Goal: Find specific page/section: Find specific page/section

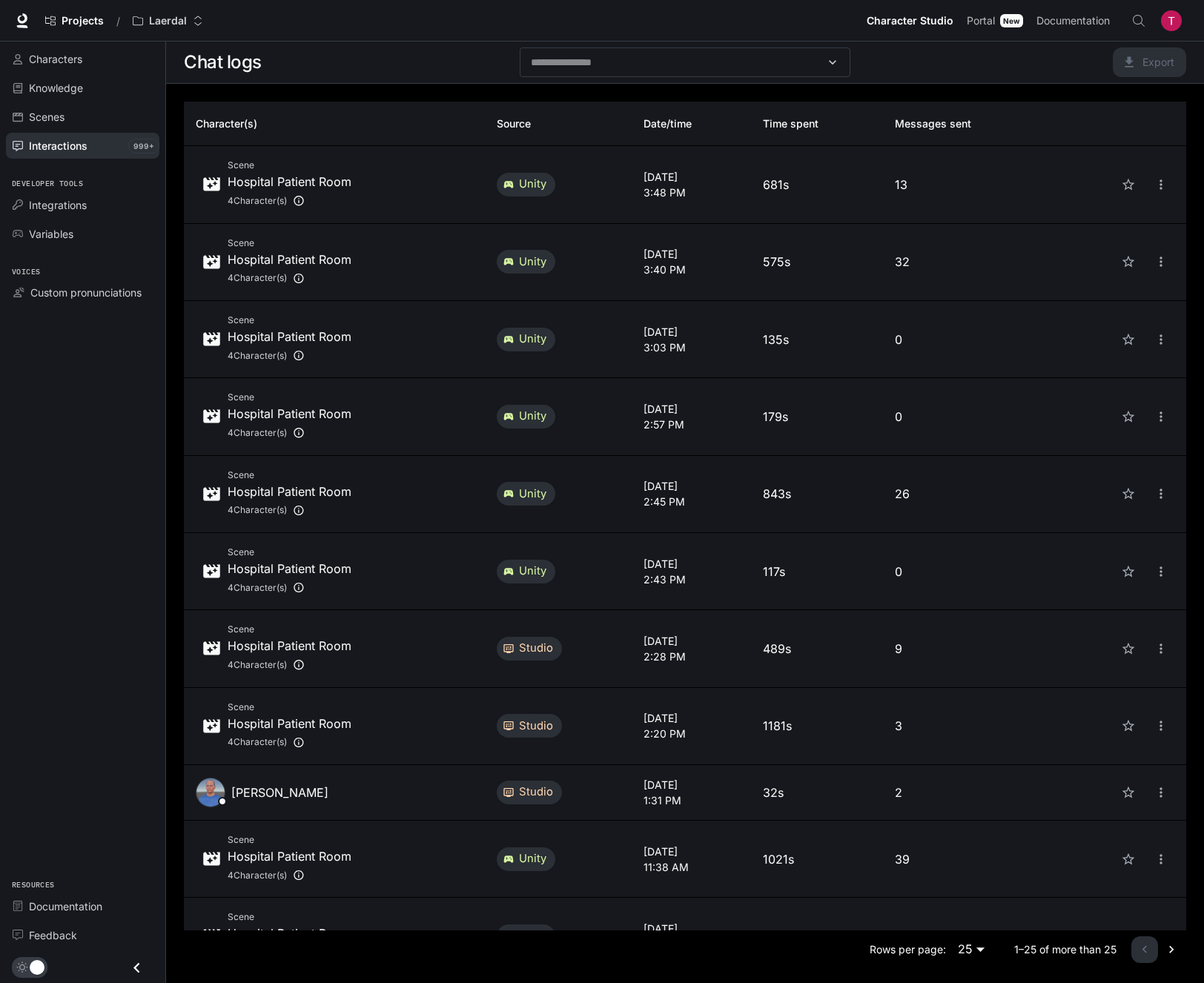
click at [351, 494] on div "Scene Hospital Patient Room 4 Character(s)" at bounding box center [334, 494] width 277 height 53
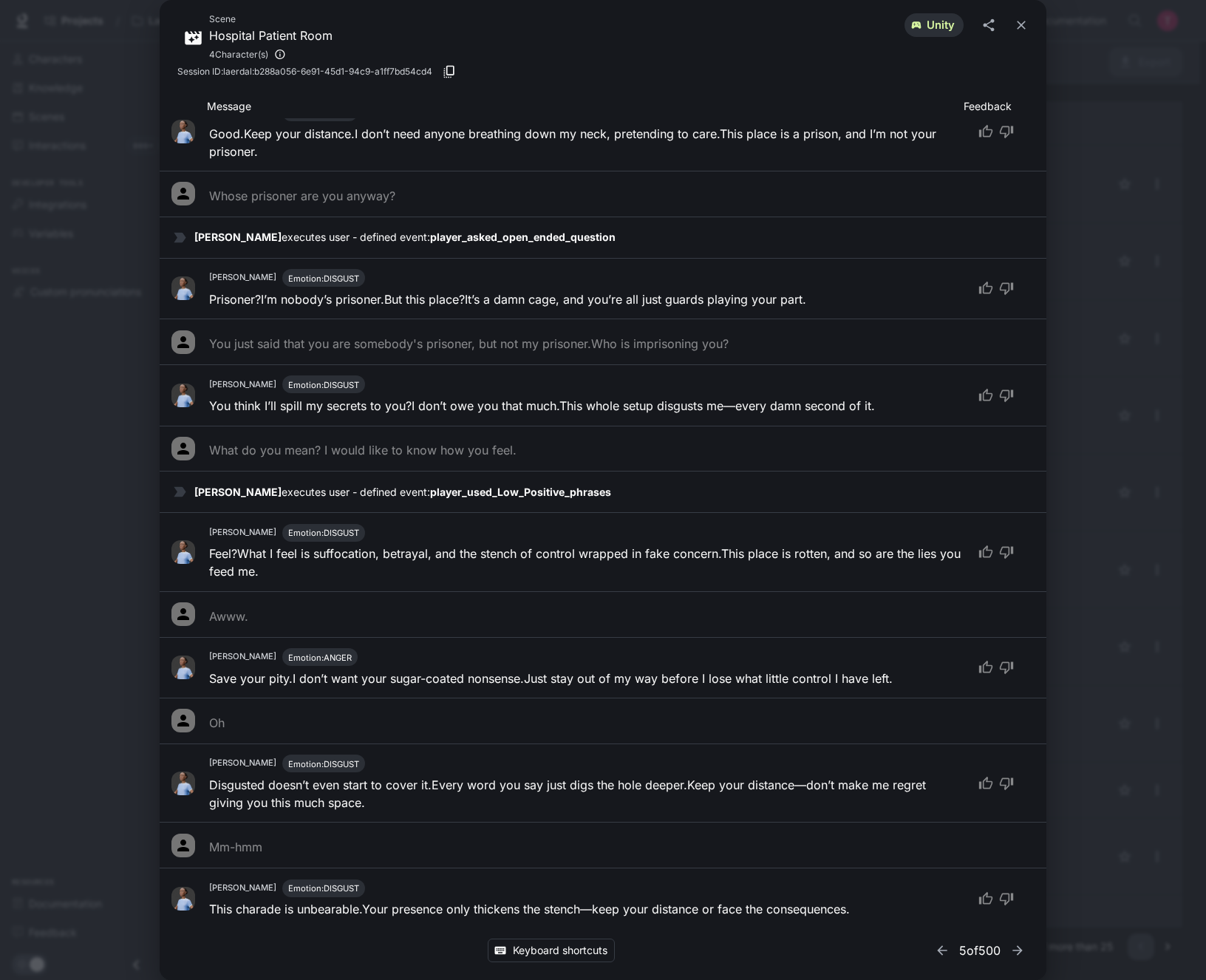
scroll to position [1473, 0]
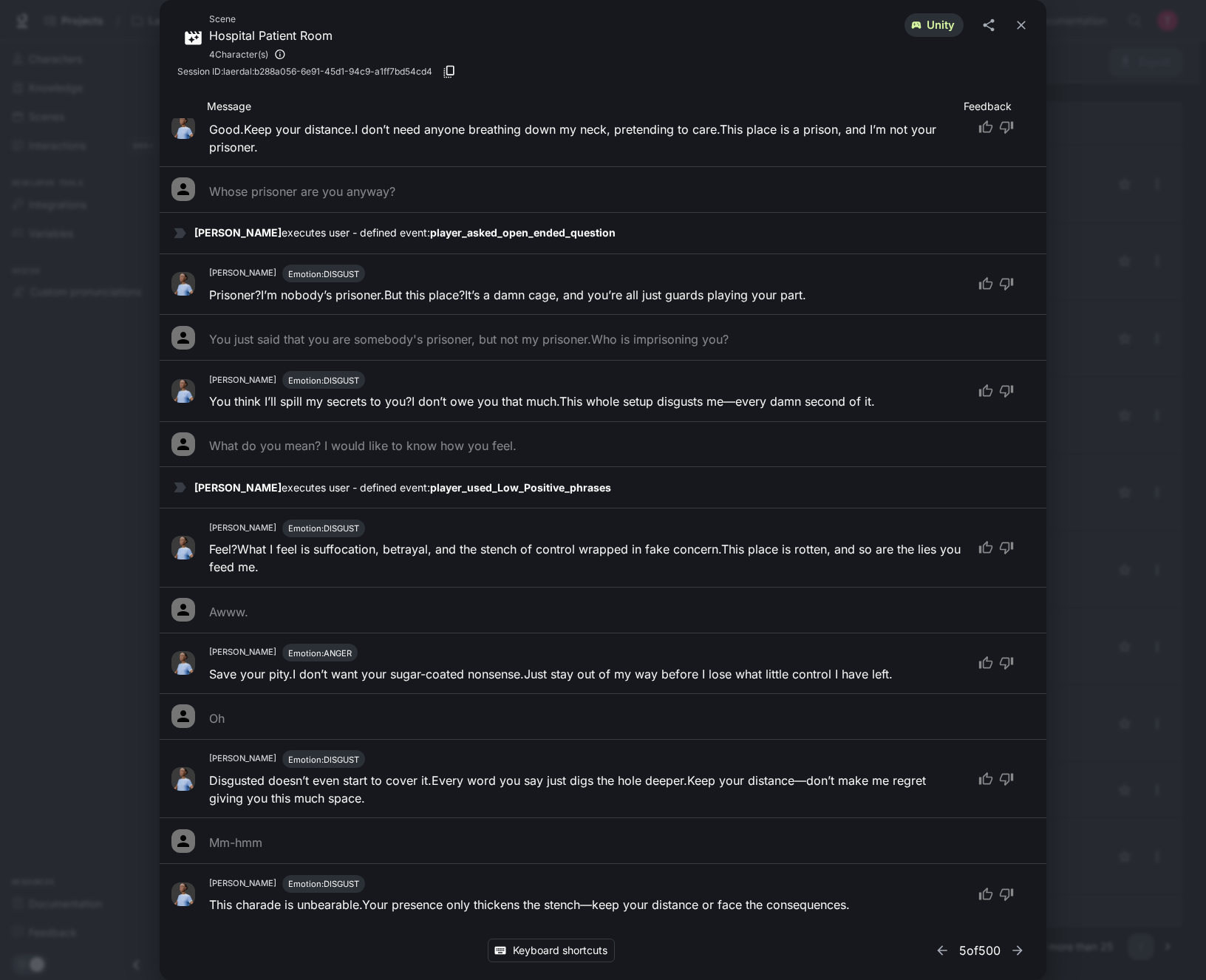
click at [1074, 587] on div "Scene Hospital Patient Room 4 Character(s) unity Session ID: laerdal:b288a056-6…" at bounding box center [603, 490] width 1206 height 980
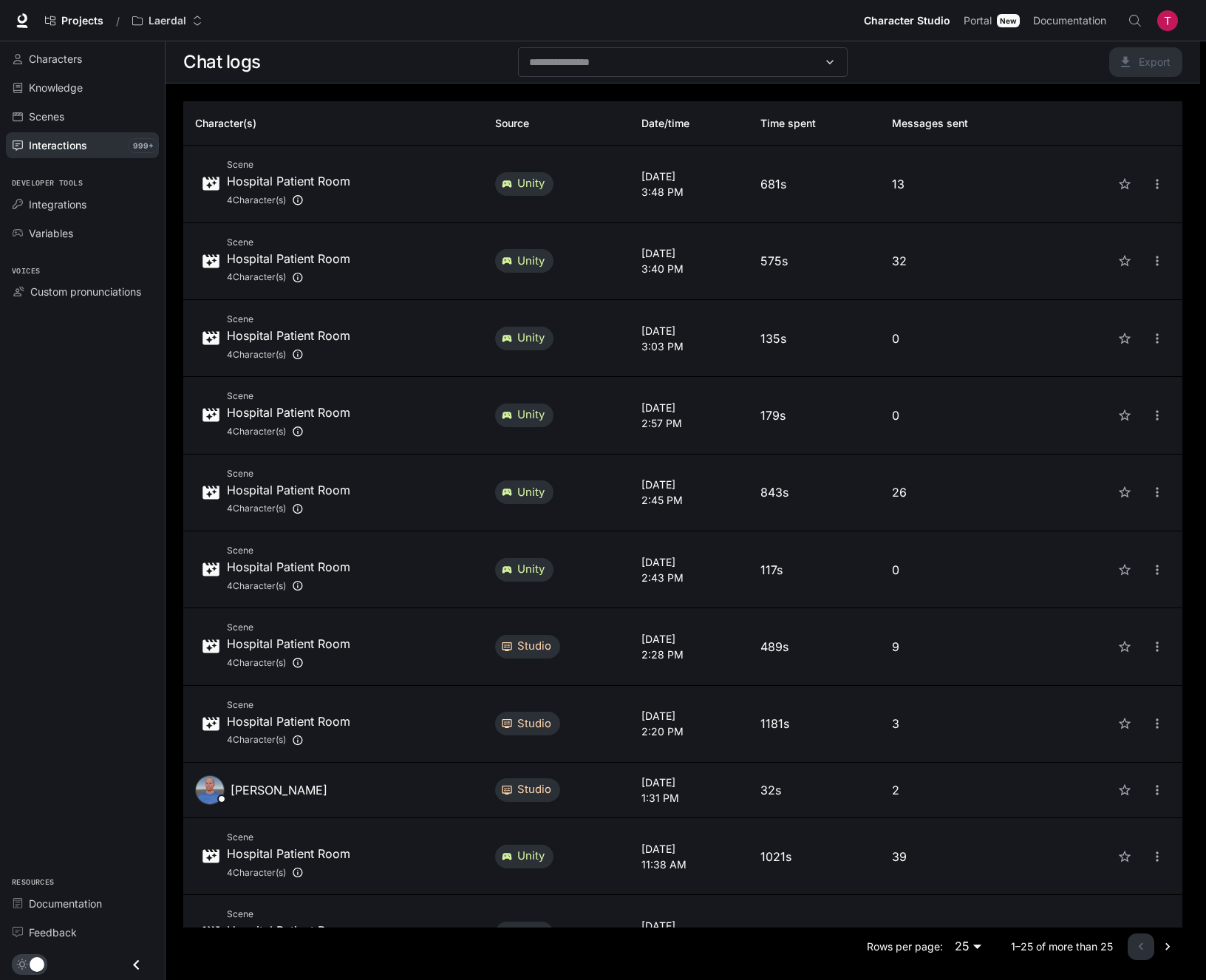
scroll to position [398, 0]
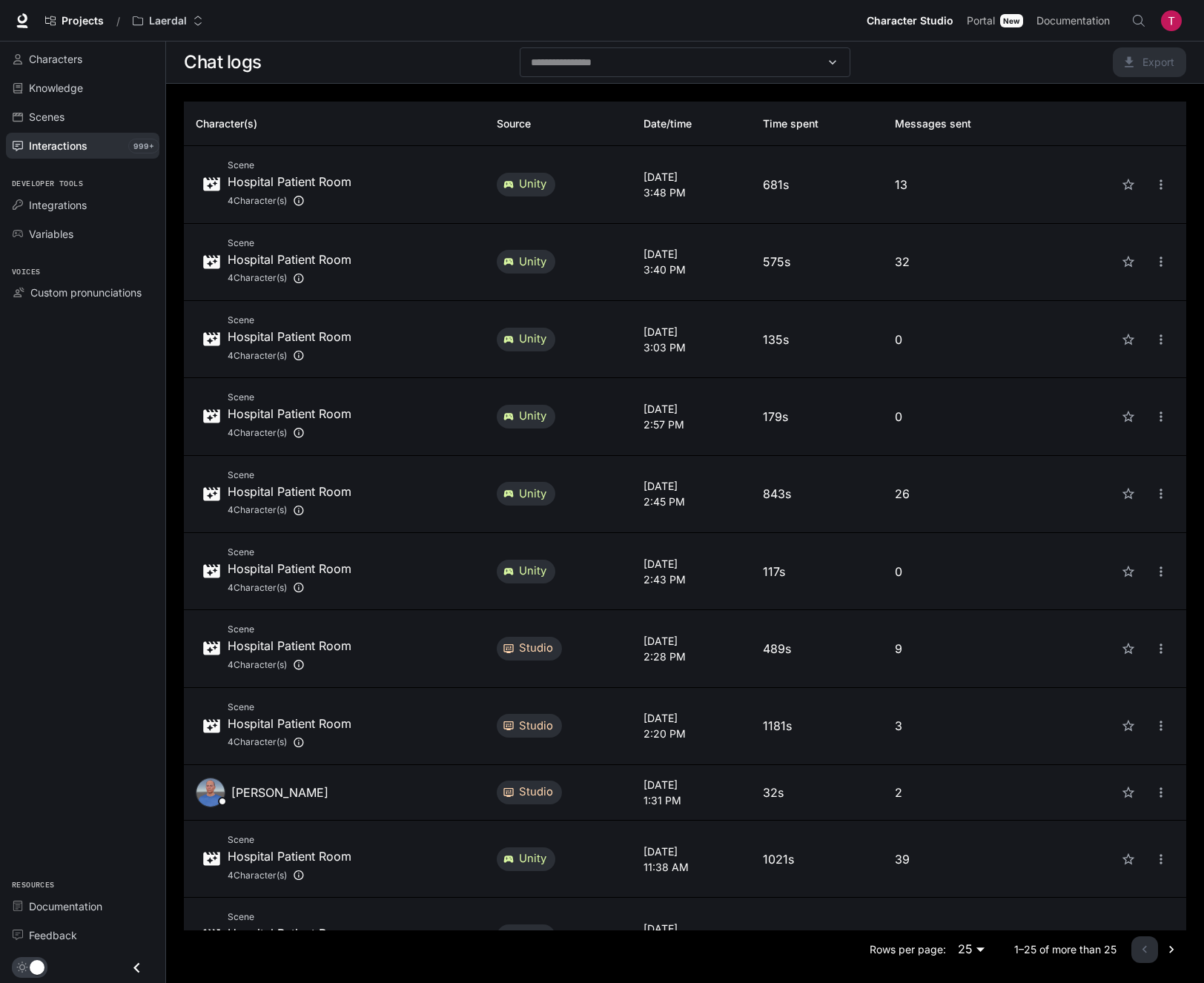
click at [423, 404] on div "Scene Hospital Patient Room 4 Character(s)" at bounding box center [334, 415] width 277 height 53
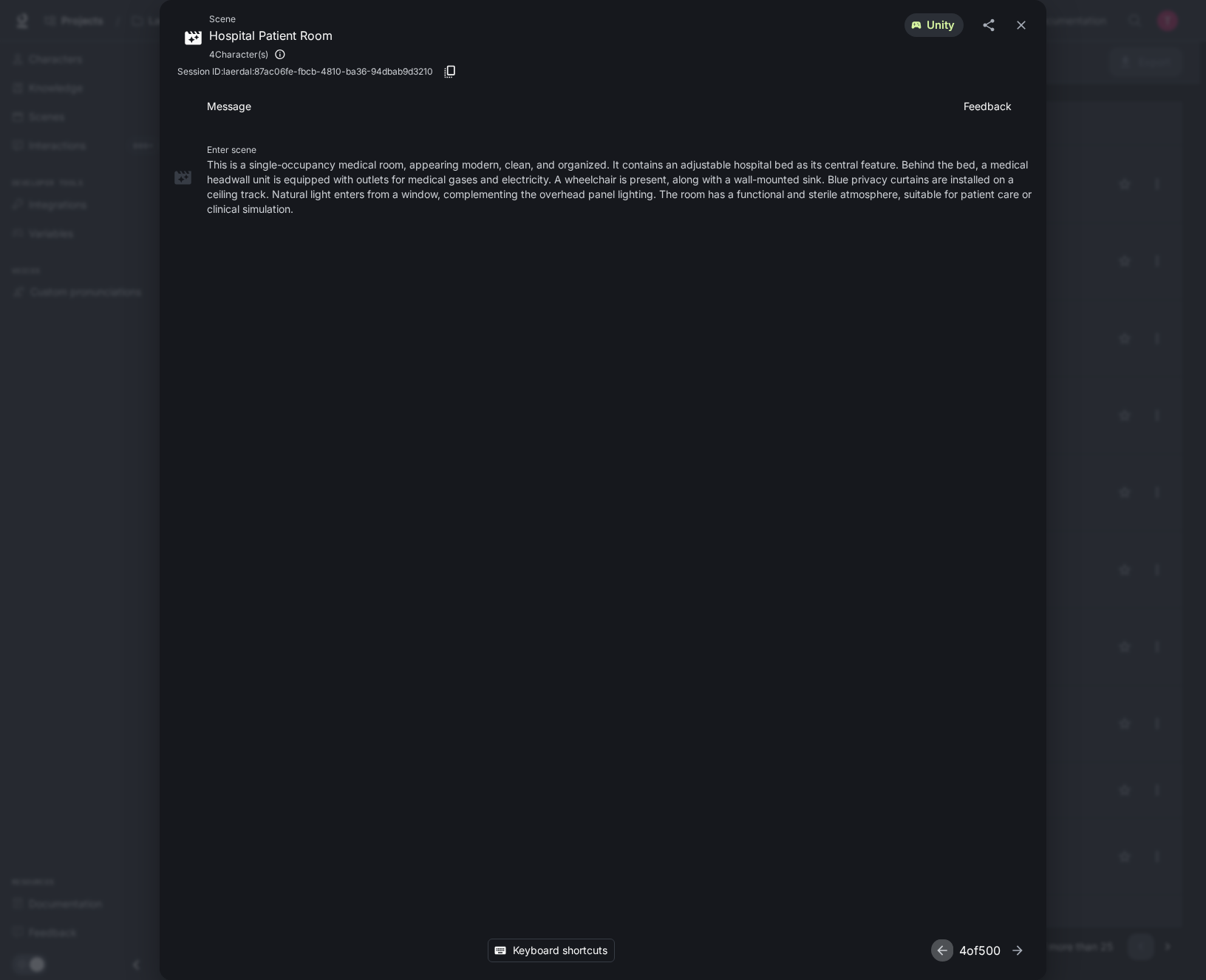
click at [937, 947] on icon "button" at bounding box center [942, 949] width 10 height 10
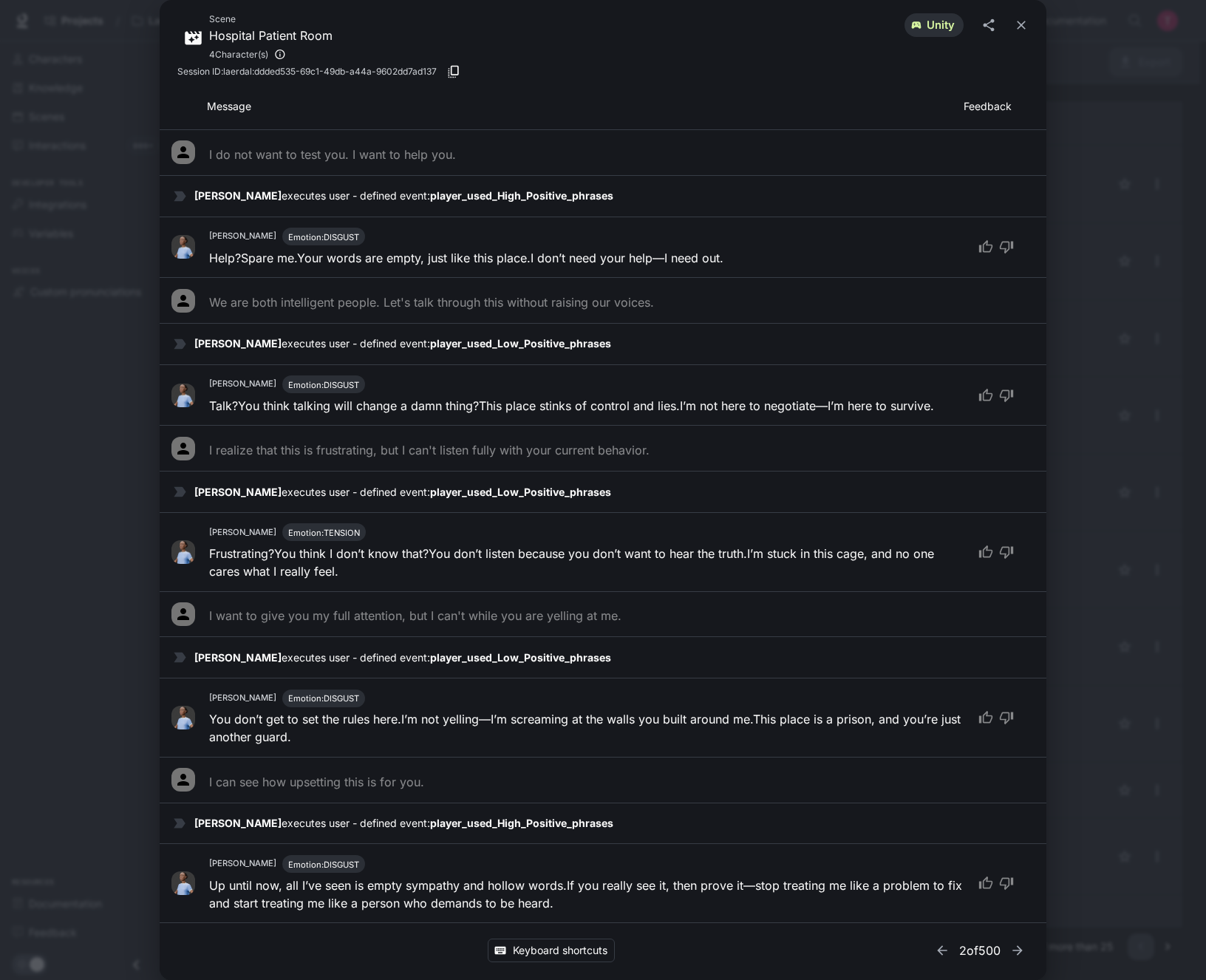
scroll to position [1552, 0]
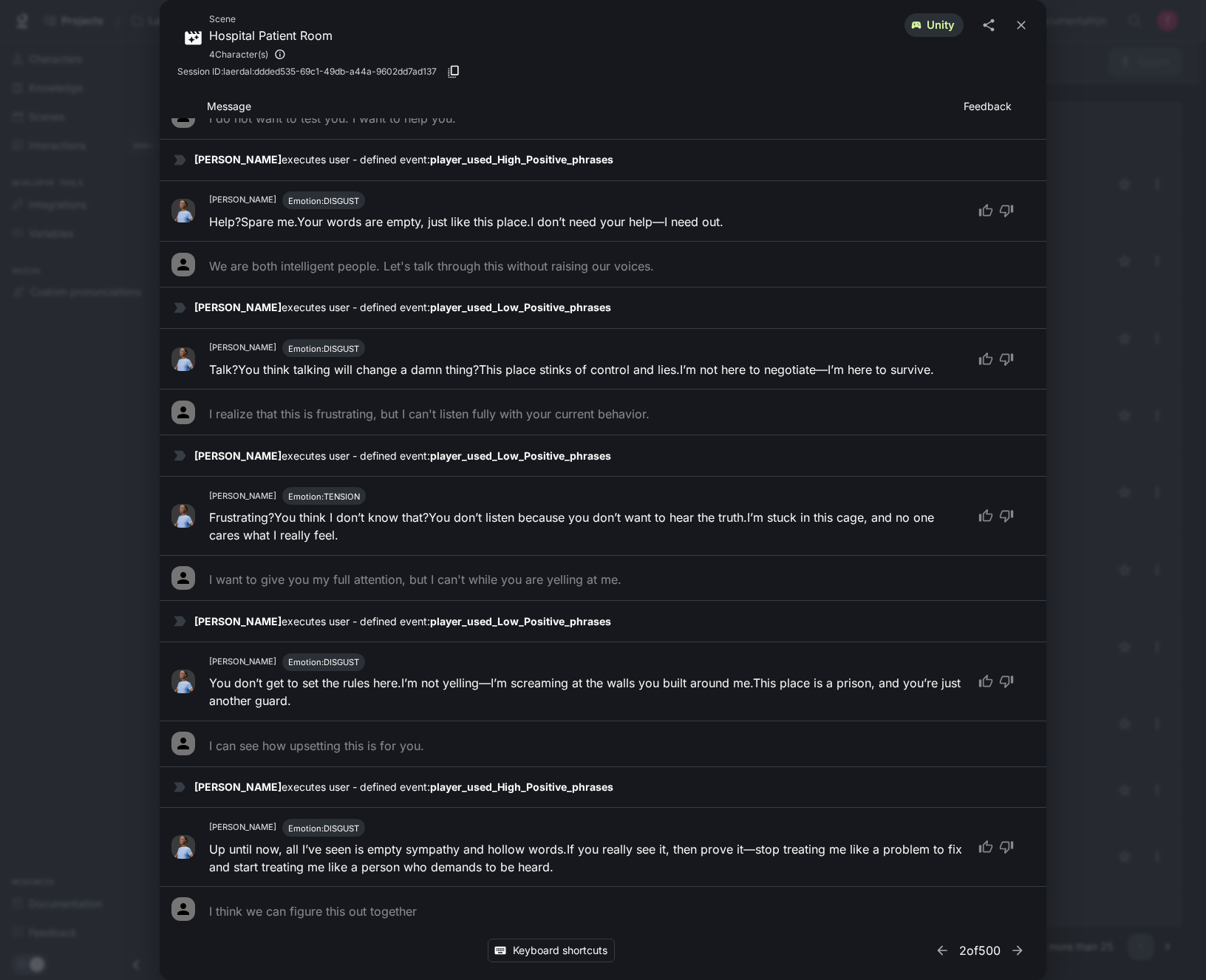
click at [639, 55] on div "Scene Hospital Patient Room 4 Character(s) unity" at bounding box center [603, 37] width 851 height 53
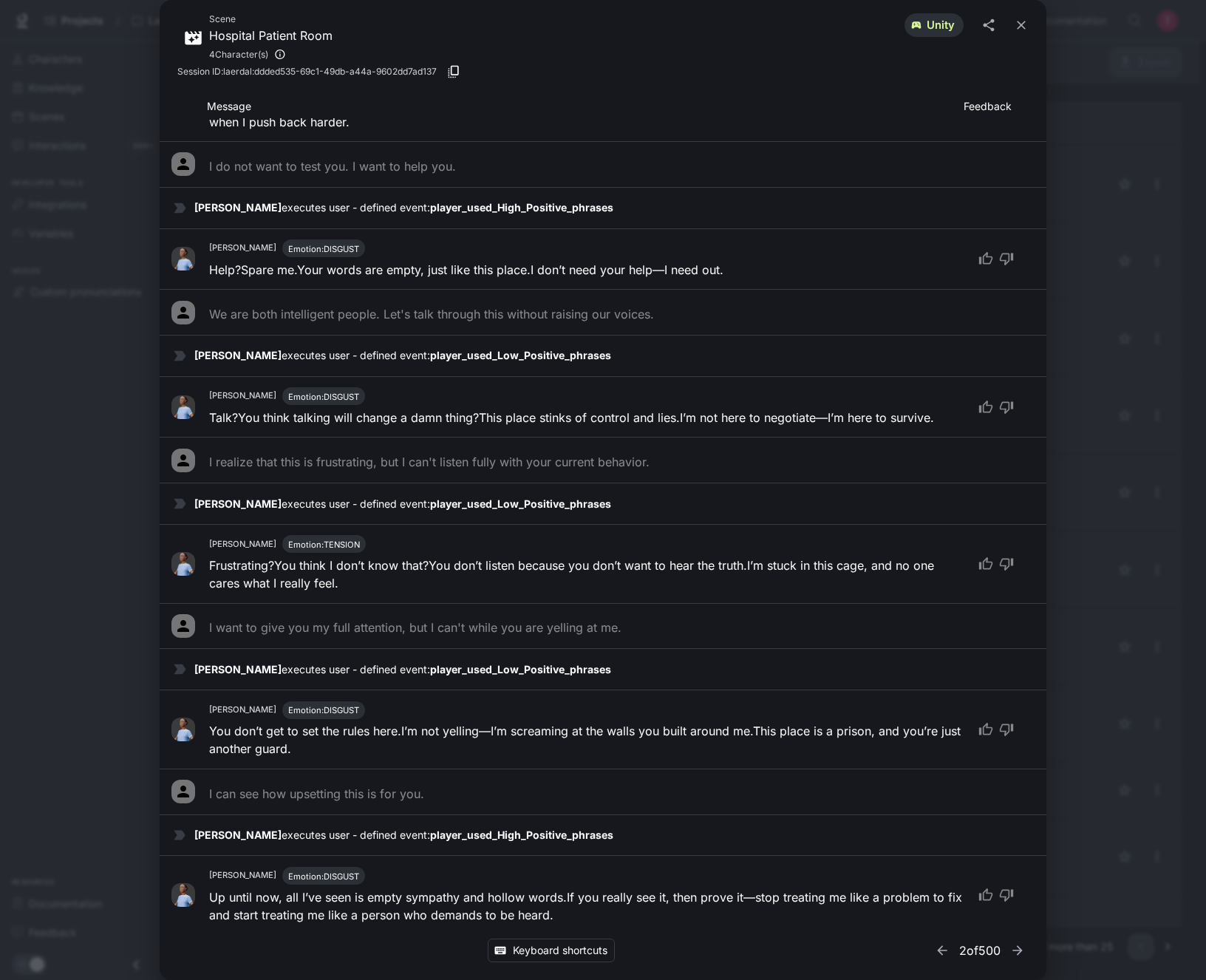
scroll to position [1477, 0]
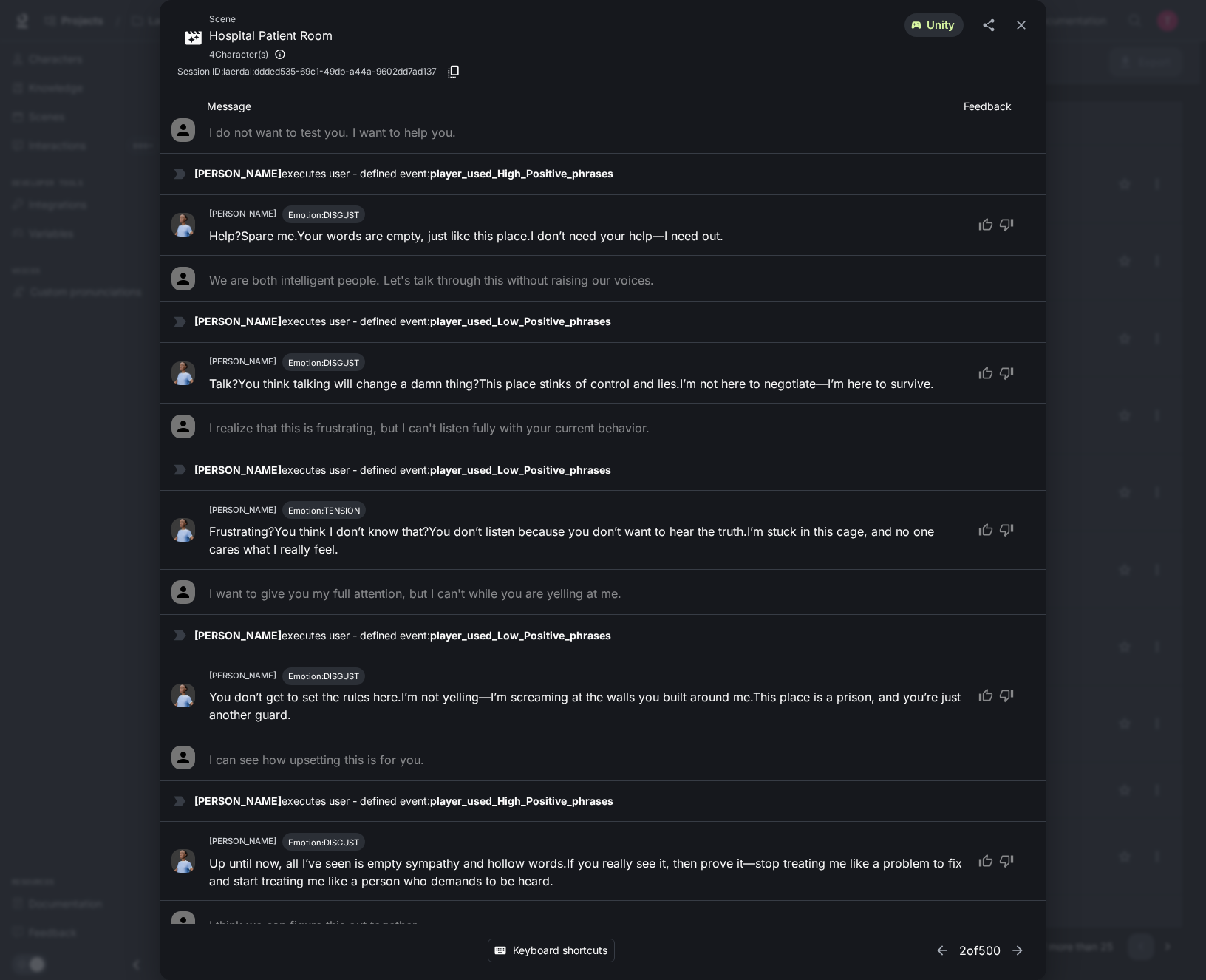
drag, startPoint x: 681, startPoint y: 169, endPoint x: 687, endPoint y: 191, distance: 22.8
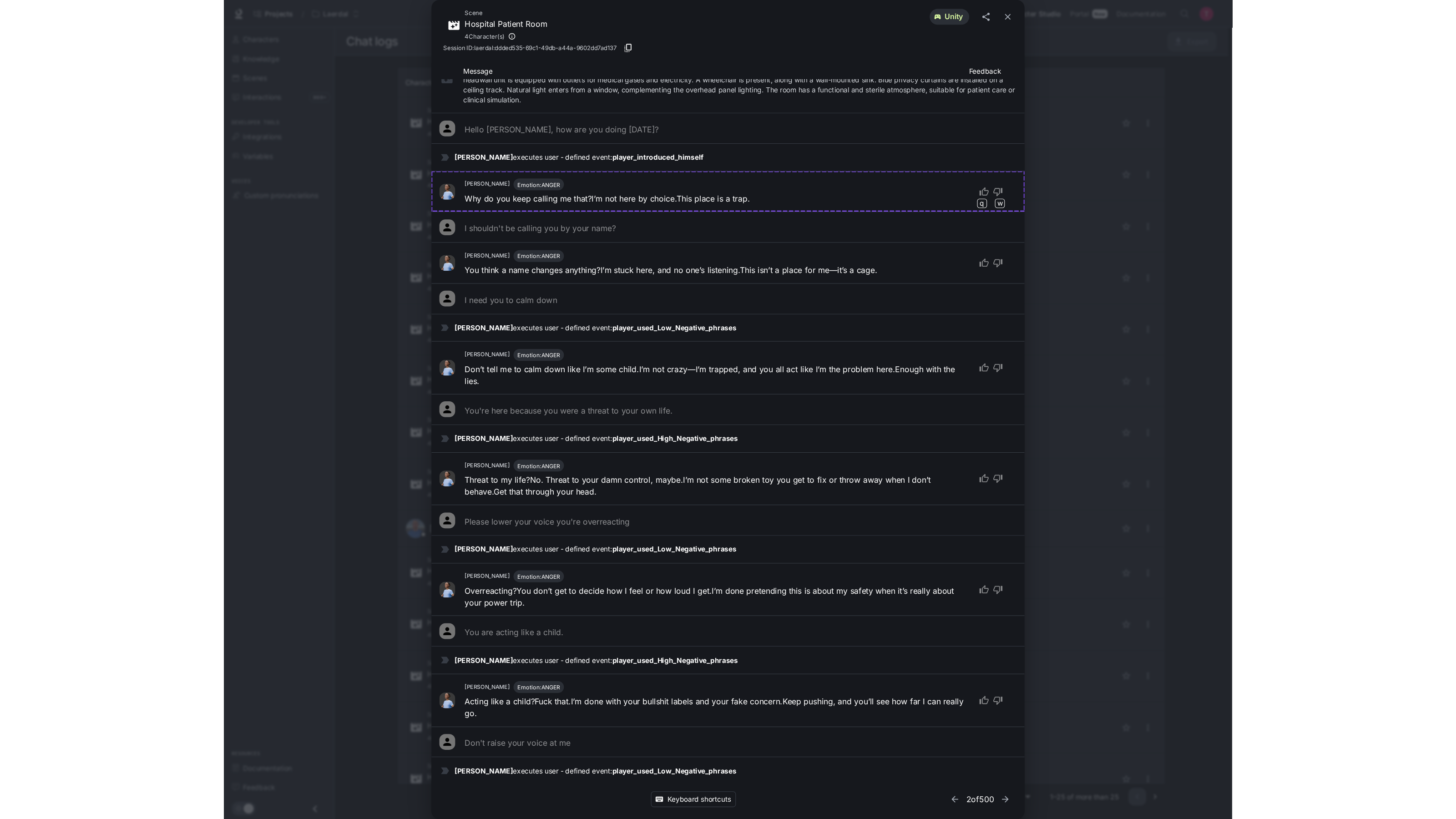
scroll to position [57, 0]
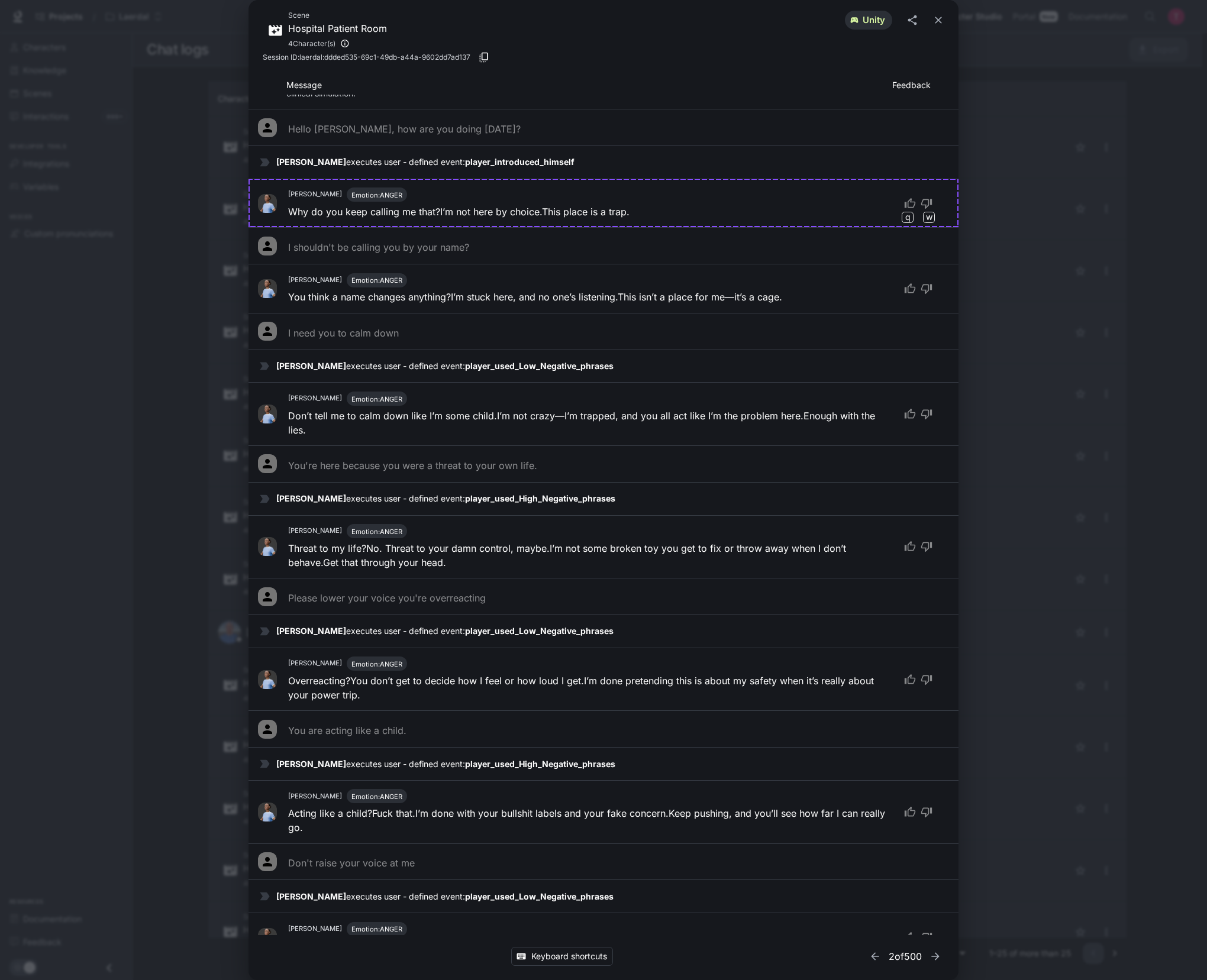
click at [774, 24] on div "Scene Hospital Patient Room 4 Character(s) unity" at bounding box center [604, 30] width 682 height 42
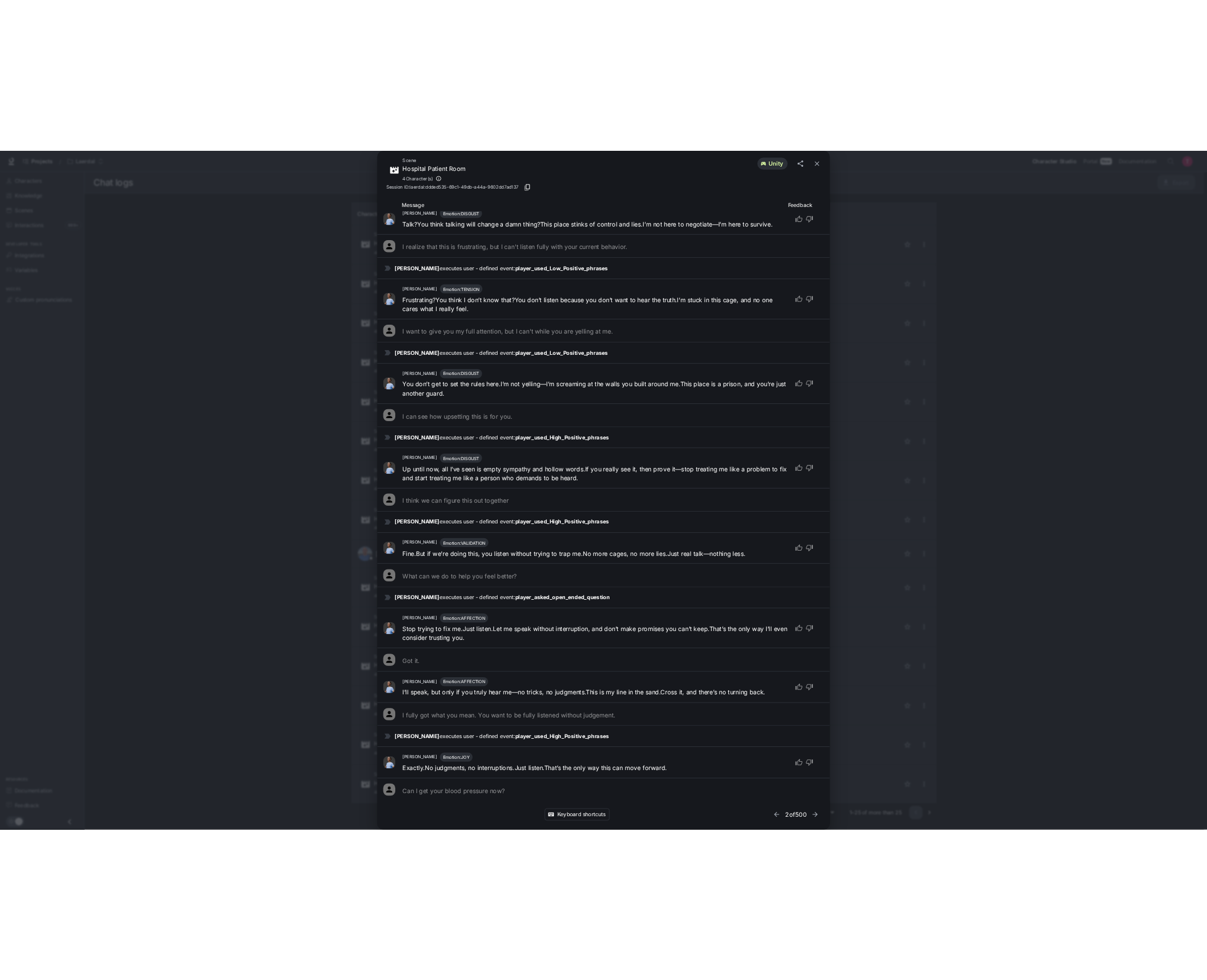
scroll to position [1464, 0]
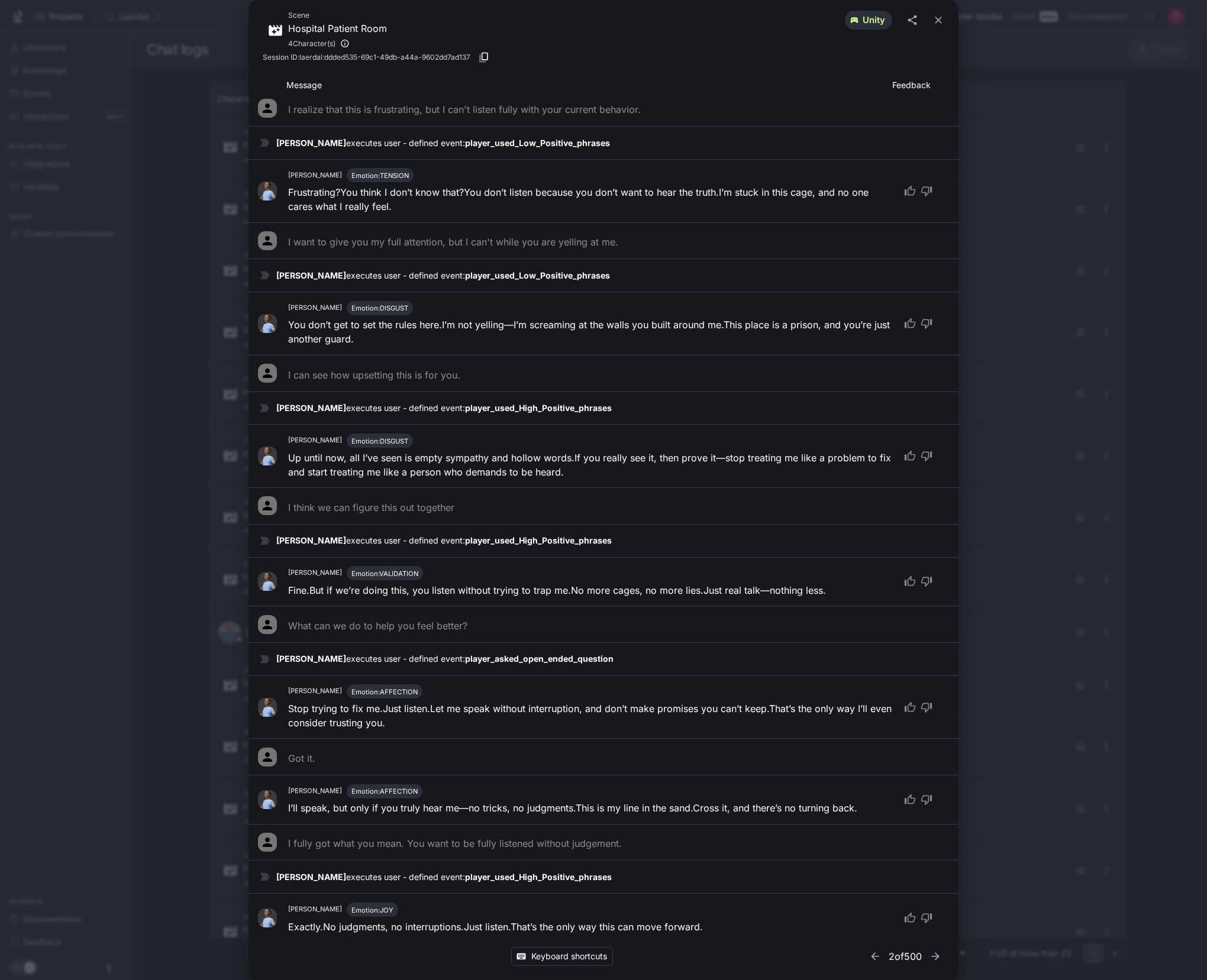
drag, startPoint x: 966, startPoint y: 41, endPoint x: 960, endPoint y: 59, distance: 19.0
click at [960, 45] on div "Scene Hospital Patient Room 4 Character(s) unity Session ID: laerdal:ddded535-6…" at bounding box center [604, 490] width 1207 height 980
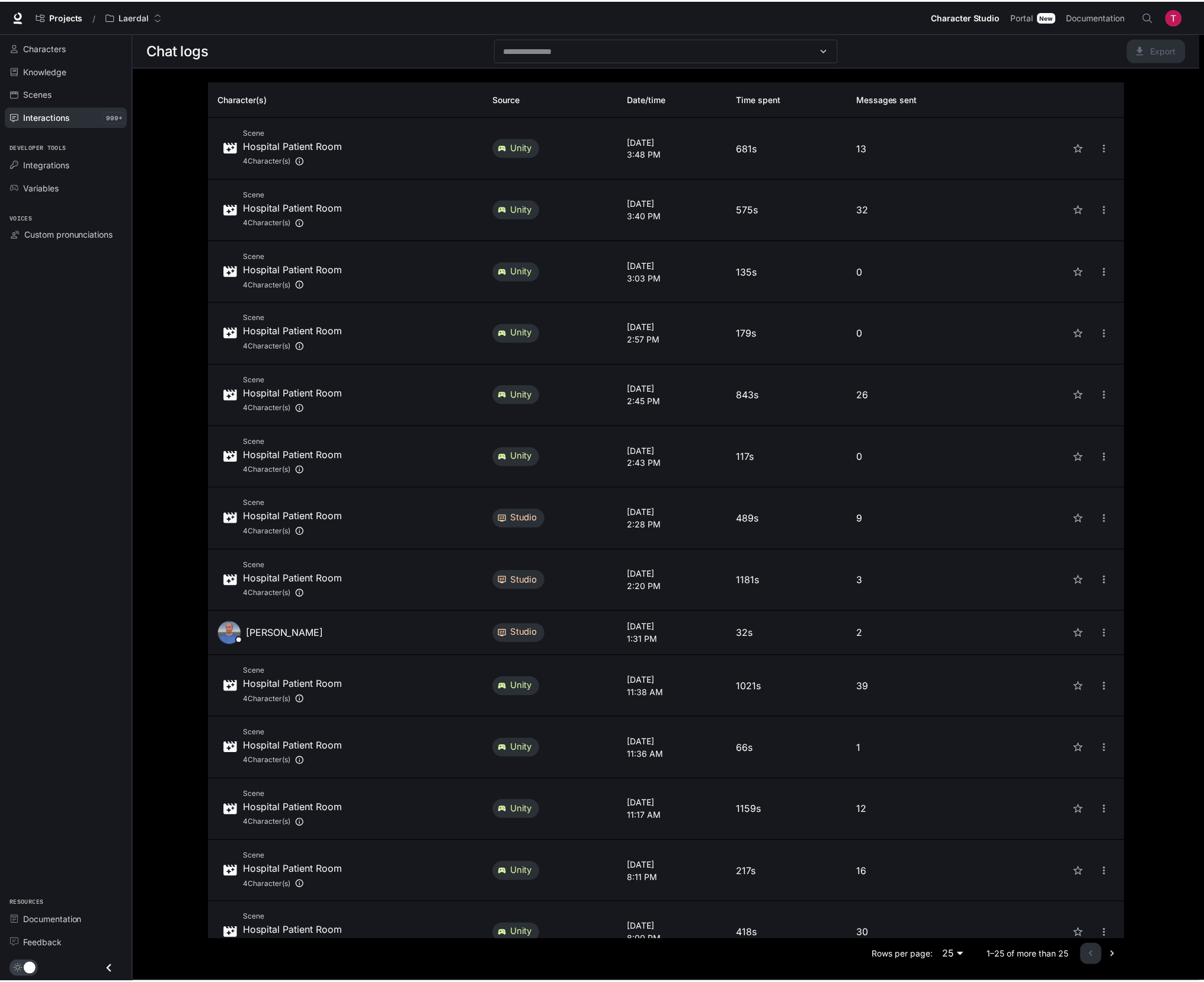
scroll to position [27, 0]
